Goal: Browse casually

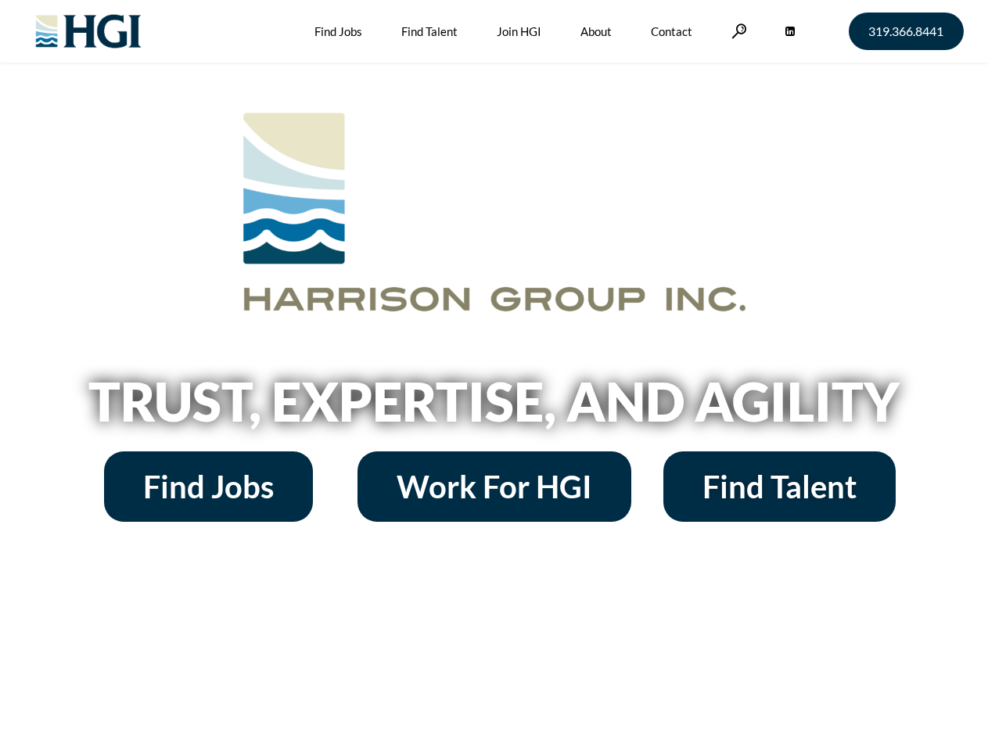
click at [493, 375] on h2 "Trust, Expertise, and Agility" at bounding box center [494, 401] width 892 height 53
click at [737, 31] on link at bounding box center [739, 30] width 16 height 15
click at [493, 407] on h2 "Trust, Expertise, and Agility" at bounding box center [494, 401] width 892 height 53
click at [493, 375] on h2 "Trust, Expertise, and Agility" at bounding box center [494, 401] width 892 height 53
click at [737, 31] on link at bounding box center [739, 30] width 16 height 15
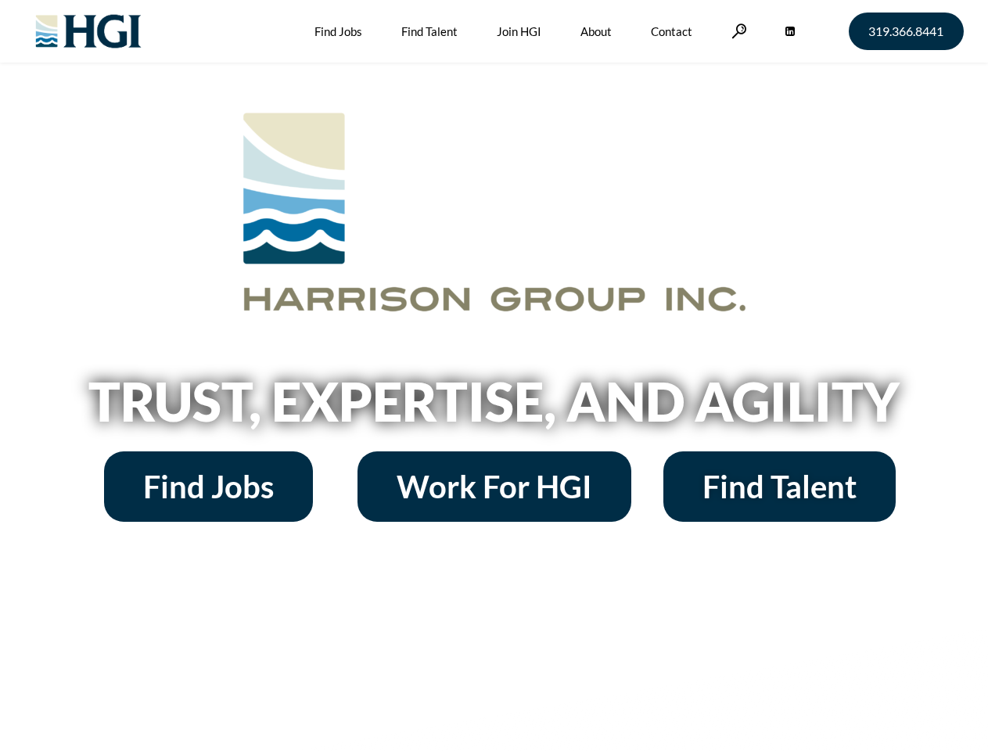
click at [493, 407] on h2 "Trust, Expertise, and Agility" at bounding box center [494, 401] width 892 height 53
